Goal: Find contact information: Find contact information

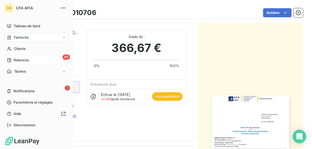
scroll to position [49, 0]
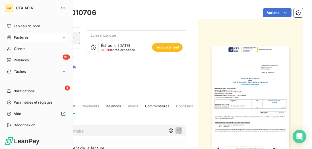
click at [12, 54] on nav "Tableau de bord Factures Clients 99 Relances Tâches" at bounding box center [36, 49] width 63 height 55
click at [18, 43] on nav "Tableau de bord Factures Clients 99 Relances Tâches" at bounding box center [36, 49] width 63 height 55
click at [23, 40] on span "Factures" at bounding box center [21, 37] width 15 height 5
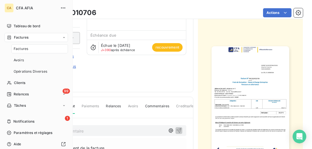
click at [25, 51] on div "Factures" at bounding box center [39, 48] width 57 height 9
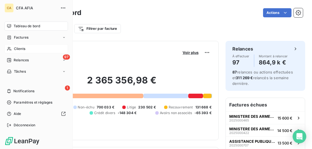
click at [19, 49] on span "Clients" at bounding box center [19, 48] width 11 height 5
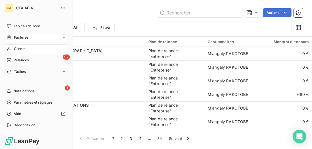
click at [20, 38] on span "Factures" at bounding box center [21, 37] width 15 height 5
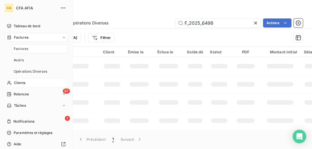
click at [24, 50] on span "Factures" at bounding box center [21, 48] width 15 height 5
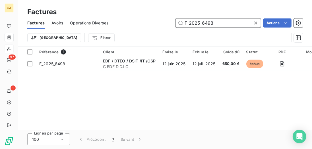
drag, startPoint x: 222, startPoint y: 25, endPoint x: 123, endPoint y: 10, distance: 99.9
click at [125, 11] on div "Factures Factures Avoirs Opérations Diverses F_2025_6498 Actions Trier Filtrer" at bounding box center [165, 23] width 294 height 47
paste input "2025_7965"
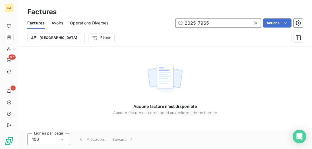
click at [195, 24] on input "2025_7965" at bounding box center [218, 22] width 85 height 9
type input "F_2025_7965"
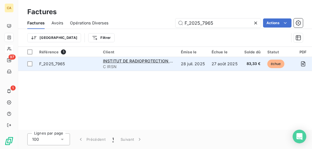
click at [81, 66] on span "F_2025_7965" at bounding box center [67, 64] width 57 height 6
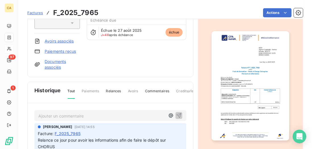
scroll to position [65, 0]
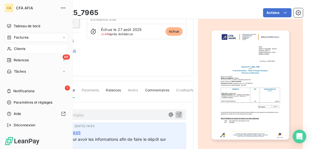
click at [13, 48] on div "Clients" at bounding box center [36, 48] width 63 height 9
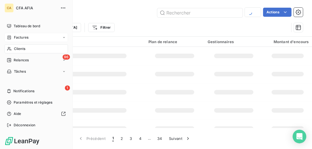
click at [22, 39] on span "Factures" at bounding box center [21, 37] width 15 height 5
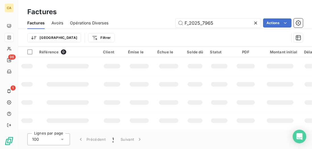
drag, startPoint x: 217, startPoint y: 24, endPoint x: 150, endPoint y: 17, distance: 67.5
click at [150, 17] on div "Factures Avoirs Opérations Diverses F_2025_7965 Actions" at bounding box center [165, 23] width 294 height 12
click at [196, 23] on input "2025_10174" at bounding box center [218, 22] width 85 height 9
click at [195, 23] on input "2025_10174" at bounding box center [218, 22] width 85 height 9
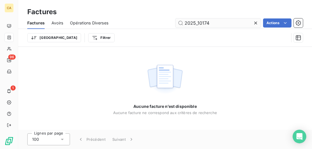
click at [195, 23] on input "2025_10174" at bounding box center [218, 22] width 85 height 9
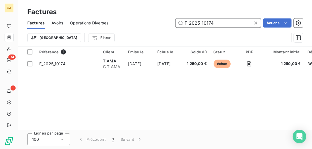
drag, startPoint x: 230, startPoint y: 22, endPoint x: 135, endPoint y: 20, distance: 95.6
click at [135, 20] on div "F_2025_10174 Actions" at bounding box center [209, 22] width 188 height 9
paste input "2025_1225"
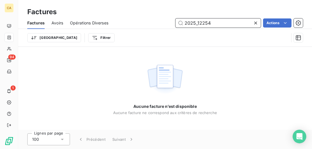
click at [195, 25] on input "2025_12254" at bounding box center [218, 22] width 85 height 9
type input "F_2025_12254"
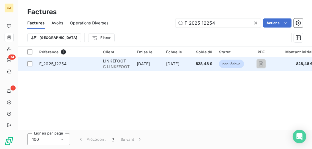
click at [158, 66] on td "[DATE]" at bounding box center [147, 64] width 29 height 14
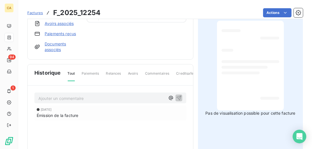
scroll to position [16, 0]
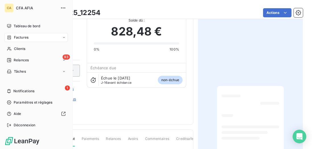
click at [12, 37] on div "Factures" at bounding box center [18, 37] width 22 height 5
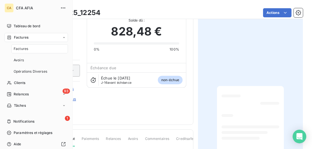
click at [17, 49] on span "Factures" at bounding box center [21, 48] width 15 height 5
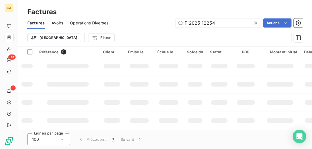
drag, startPoint x: 225, startPoint y: 25, endPoint x: 158, endPoint y: 15, distance: 67.3
click at [158, 15] on div "Factures Factures Avoirs Opérations Diverses F_2025_12254 Actions Trier Filtrer" at bounding box center [165, 23] width 294 height 47
type input "2024000349"
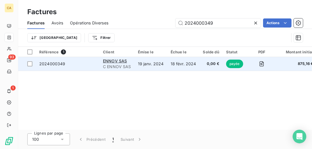
click at [89, 65] on span "2024000349" at bounding box center [67, 64] width 57 height 6
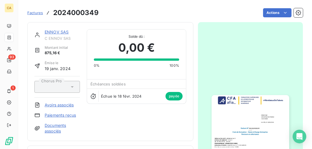
click at [63, 34] on link "ENNOV SAS" at bounding box center [57, 32] width 24 height 5
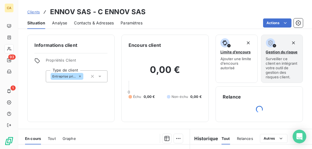
click at [89, 22] on span "Contacts & Adresses" at bounding box center [94, 23] width 40 height 6
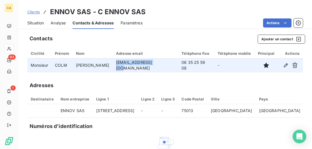
drag, startPoint x: 111, startPoint y: 66, endPoint x: 155, endPoint y: 67, distance: 43.8
click at [155, 67] on td "[EMAIL_ADDRESS][DOMAIN_NAME]" at bounding box center [145, 66] width 65 height 14
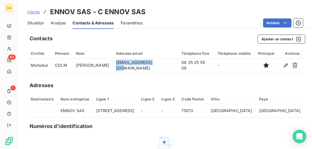
copy td "[EMAIL_ADDRESS][DOMAIN_NAME]"
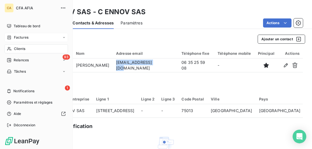
click at [20, 34] on div "Factures" at bounding box center [36, 37] width 63 height 9
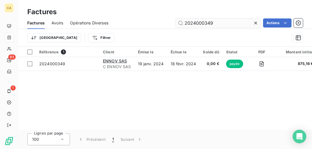
click at [213, 26] on input "2024000349" at bounding box center [218, 22] width 85 height 9
drag, startPoint x: 220, startPoint y: 23, endPoint x: 172, endPoint y: 21, distance: 47.8
click at [172, 21] on div "2024000349 Actions" at bounding box center [209, 22] width 188 height 9
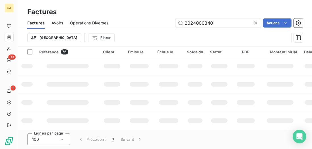
type input "2024000340"
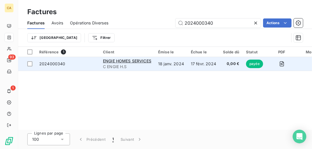
click at [90, 60] on td "2024000340" at bounding box center [68, 64] width 64 height 14
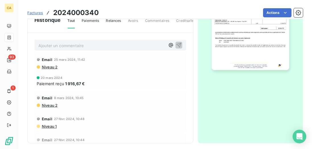
scroll to position [137, 0]
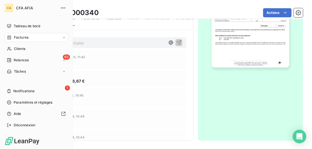
click at [40, 39] on div "Factures" at bounding box center [36, 37] width 63 height 9
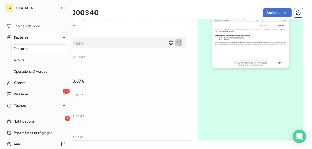
click at [29, 50] on div "Factures" at bounding box center [39, 48] width 57 height 9
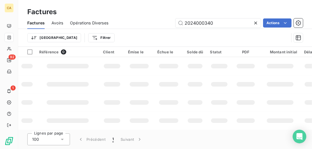
drag, startPoint x: 222, startPoint y: 25, endPoint x: 141, endPoint y: 16, distance: 82.1
click at [142, 17] on div "Factures Avoirs Opérations Diverses 2024000340 Actions" at bounding box center [165, 23] width 294 height 12
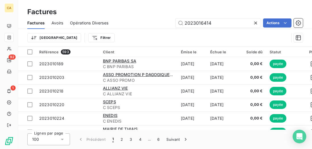
type input "2023016414"
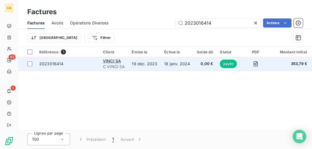
click at [80, 69] on td "2023016414" at bounding box center [68, 64] width 64 height 14
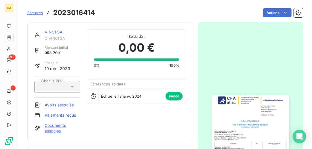
click at [55, 32] on link "VINCI SA" at bounding box center [54, 32] width 18 height 5
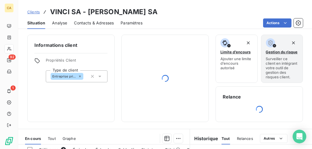
click at [93, 22] on span "Contacts & Adresses" at bounding box center [94, 23] width 40 height 6
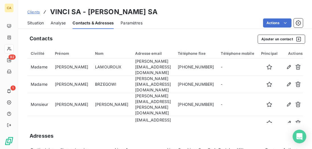
scroll to position [4, 0]
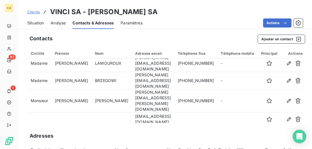
drag, startPoint x: 165, startPoint y: 121, endPoint x: 112, endPoint y: 119, distance: 53.5
click at [132, 126] on td "[EMAIL_ADDRESS][DOMAIN_NAME]" at bounding box center [153, 133] width 43 height 14
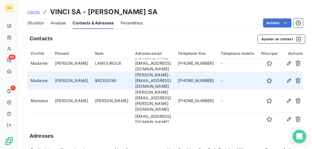
copy td "[EMAIL_ADDRESS][DOMAIN_NAME]"
